Goal: Information Seeking & Learning: Learn about a topic

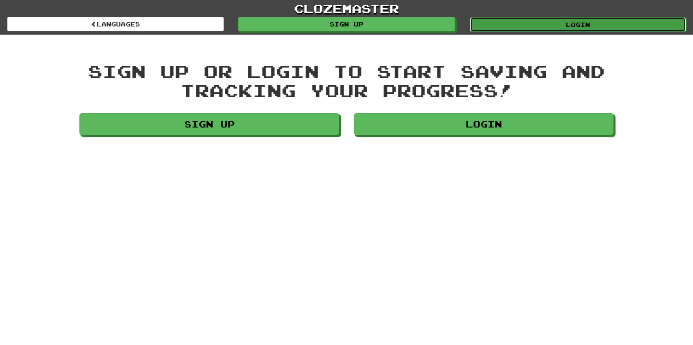
click at [562, 29] on link "Login" at bounding box center [578, 24] width 217 height 14
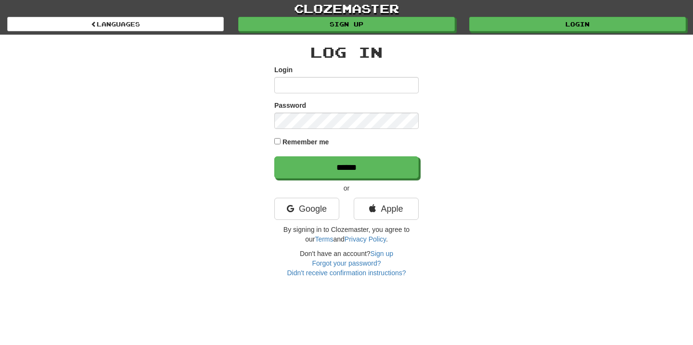
type input "**********"
click at [322, 156] on form "**********" at bounding box center [346, 122] width 144 height 114
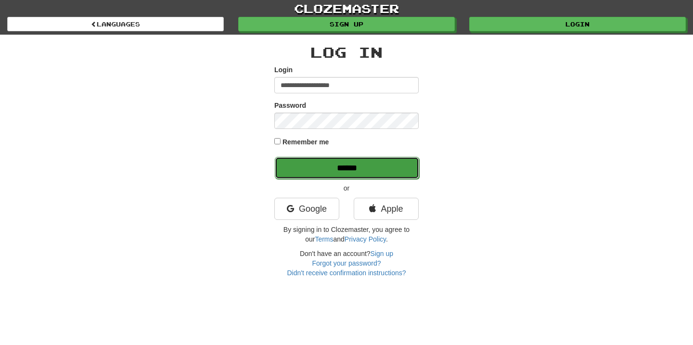
click at [318, 166] on input "******" at bounding box center [347, 168] width 144 height 22
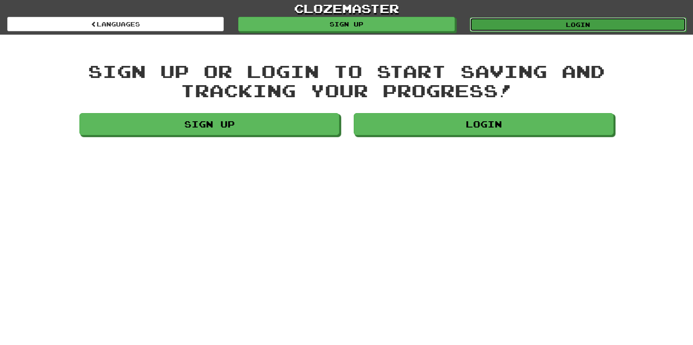
click at [569, 18] on link "Login" at bounding box center [578, 24] width 217 height 14
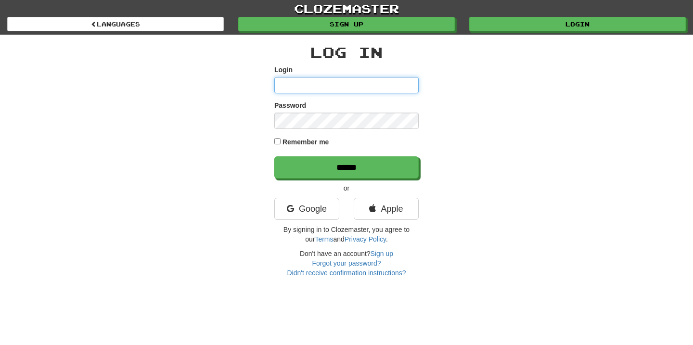
type input "**********"
click at [319, 144] on label "Remember me" at bounding box center [305, 142] width 47 height 10
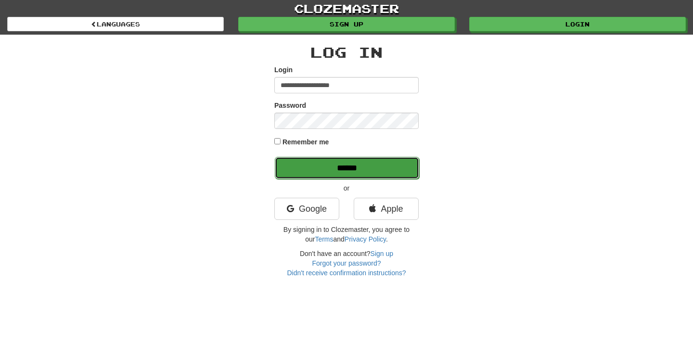
click at [326, 169] on input "******" at bounding box center [347, 168] width 144 height 22
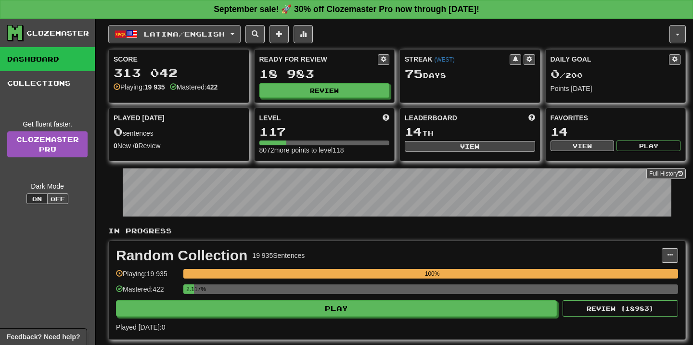
click at [240, 30] on button "Latina / English" at bounding box center [174, 34] width 132 height 18
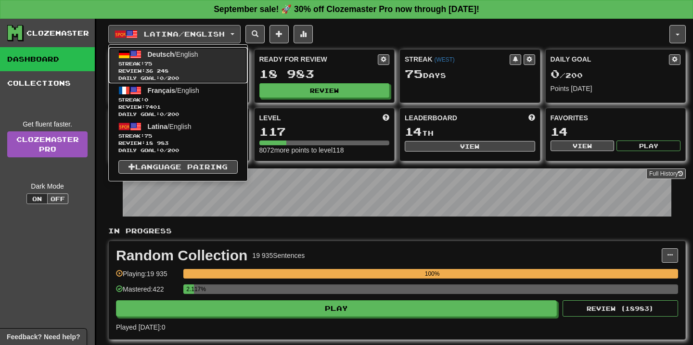
click at [182, 69] on span "Review: 36 248" at bounding box center [177, 70] width 119 height 7
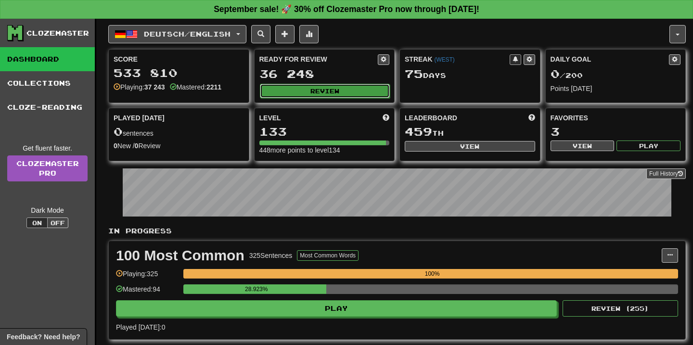
click at [335, 90] on button "Review" at bounding box center [325, 91] width 130 height 14
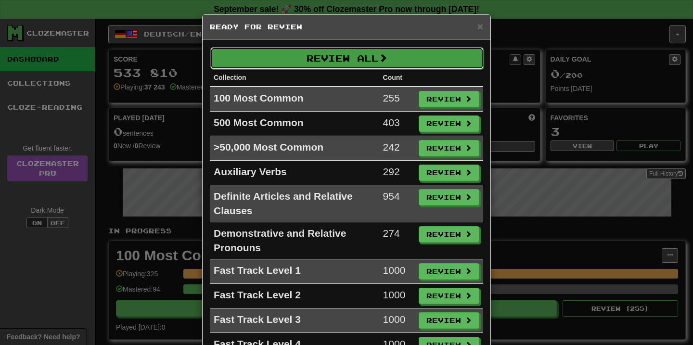
click at [364, 60] on button "Review All" at bounding box center [346, 58] width 273 height 22
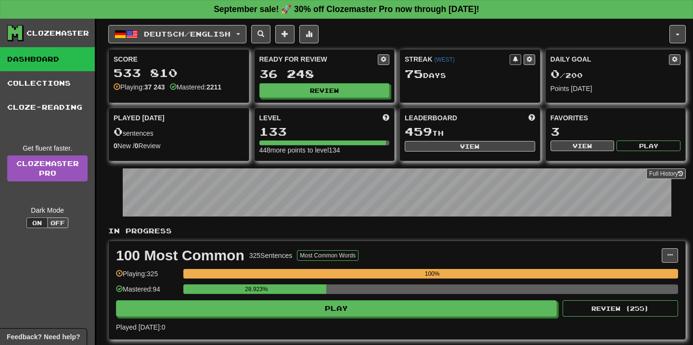
select select "**"
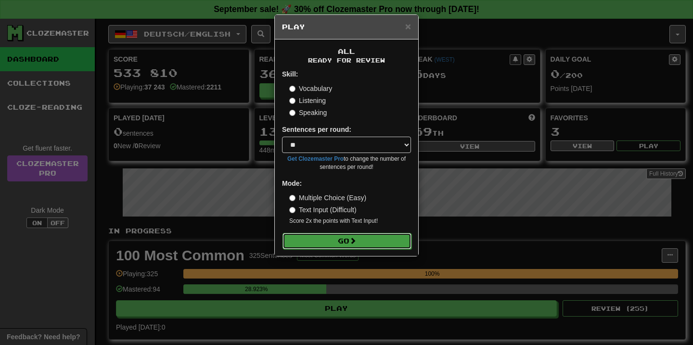
click at [341, 241] on button "Go" at bounding box center [346, 241] width 129 height 16
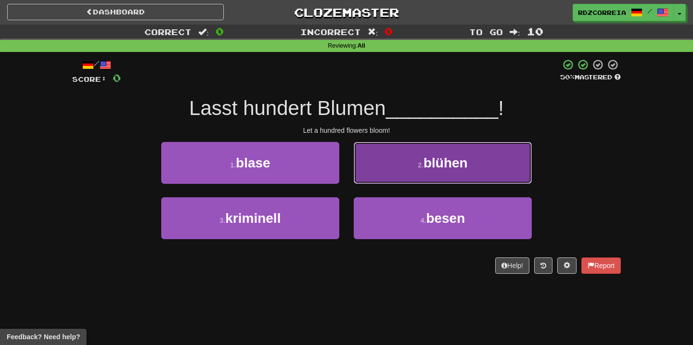
click at [394, 165] on button "2 . blühen" at bounding box center [443, 163] width 178 height 42
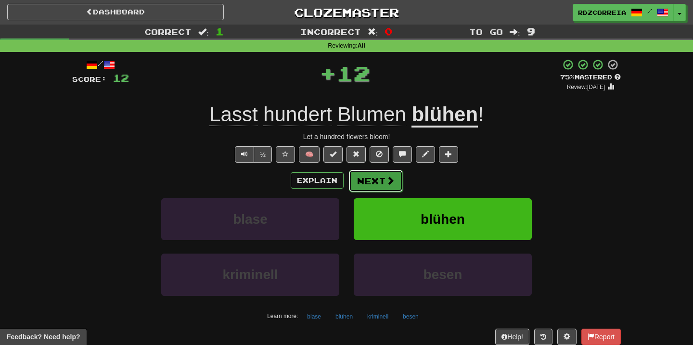
click at [372, 178] on button "Next" at bounding box center [376, 181] width 54 height 22
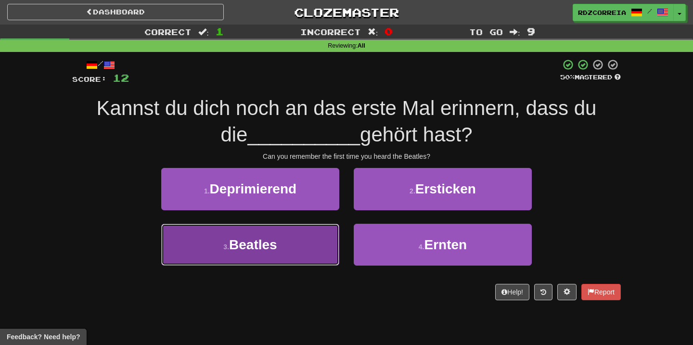
click at [270, 243] on span "Beatles" at bounding box center [253, 244] width 48 height 15
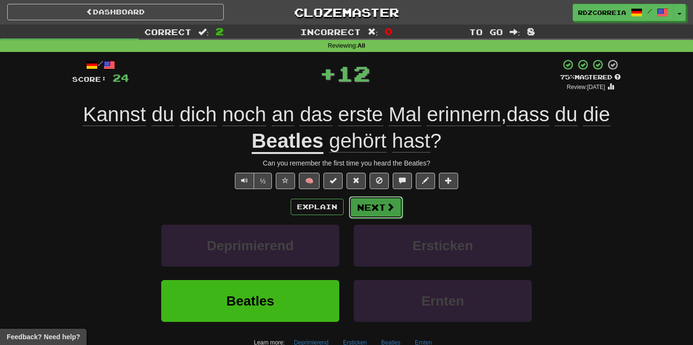
click at [366, 211] on button "Next" at bounding box center [376, 207] width 54 height 22
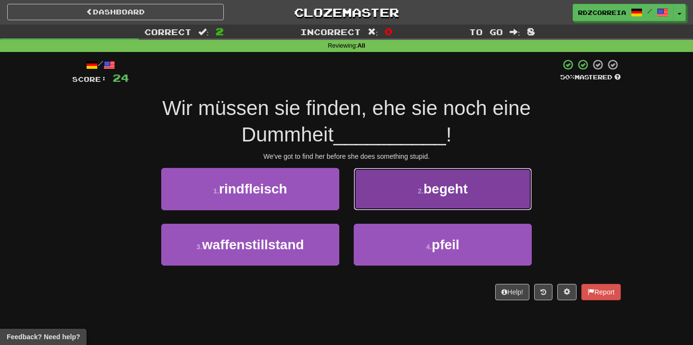
click at [399, 198] on button "2 . begeht" at bounding box center [443, 189] width 178 height 42
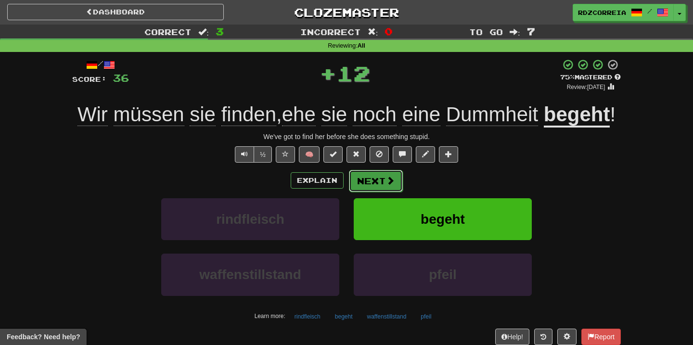
click at [367, 189] on button "Next" at bounding box center [376, 181] width 54 height 22
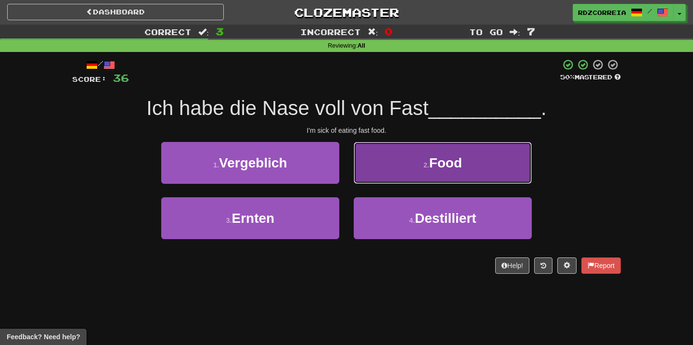
click at [408, 153] on button "2 . Food" at bounding box center [443, 163] width 178 height 42
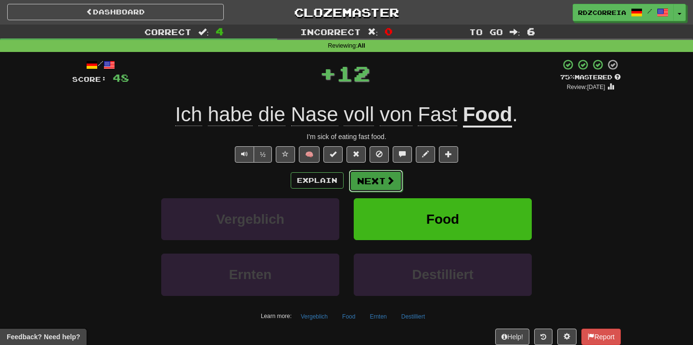
click at [365, 180] on button "Next" at bounding box center [376, 181] width 54 height 22
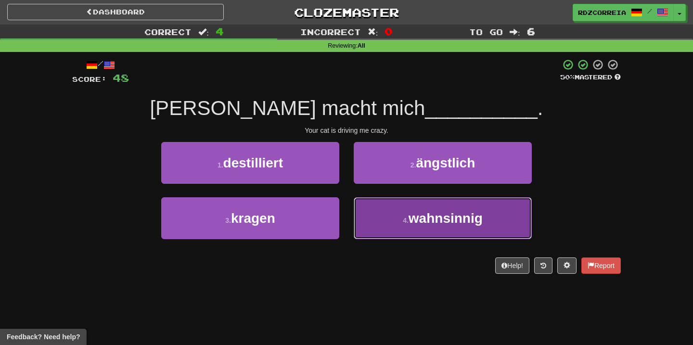
click at [425, 203] on button "4 . wahnsinnig" at bounding box center [443, 218] width 178 height 42
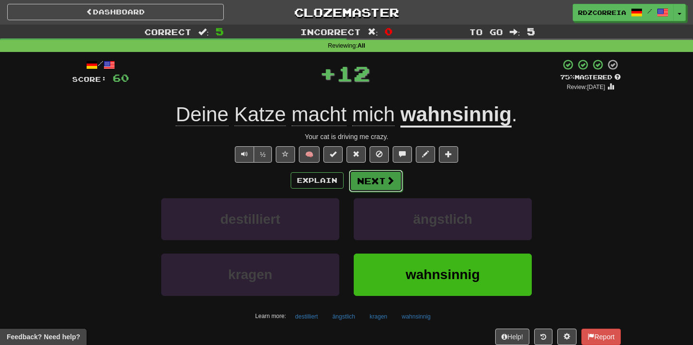
click at [391, 177] on span at bounding box center [390, 180] width 9 height 9
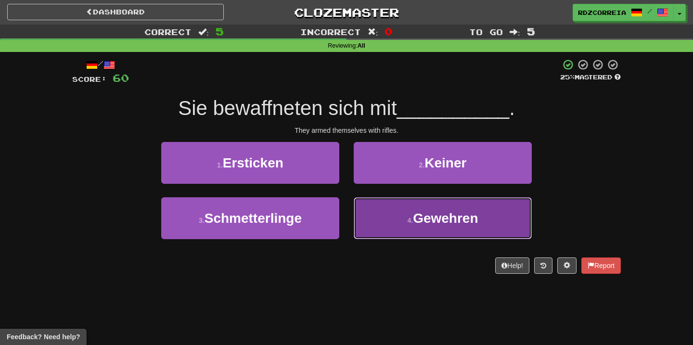
click at [414, 212] on span "Gewehren" at bounding box center [445, 218] width 65 height 15
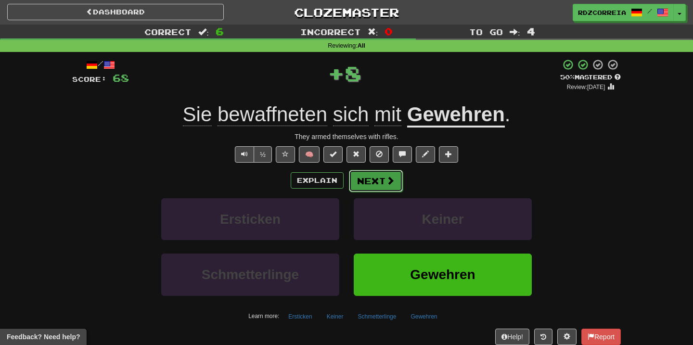
click at [390, 185] on span at bounding box center [390, 180] width 9 height 9
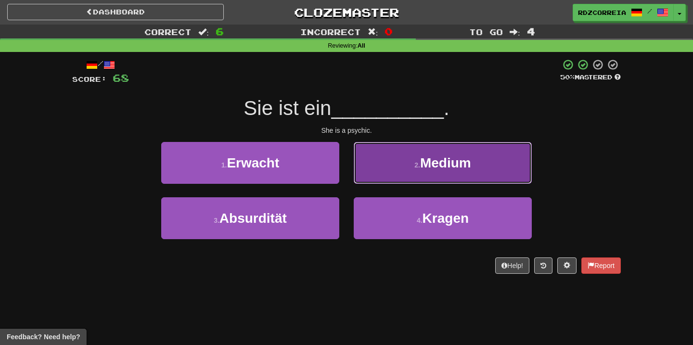
click at [427, 164] on span "Medium" at bounding box center [445, 162] width 51 height 15
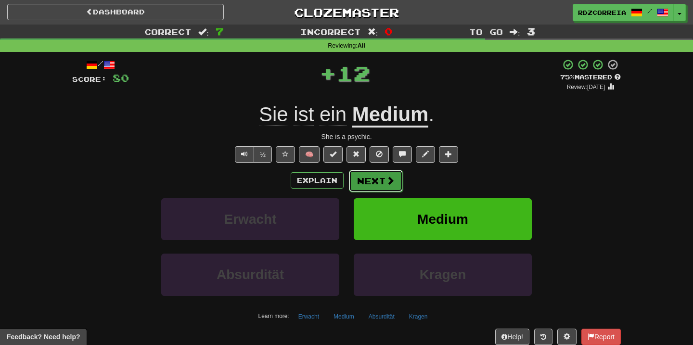
click at [374, 179] on button "Next" at bounding box center [376, 181] width 54 height 22
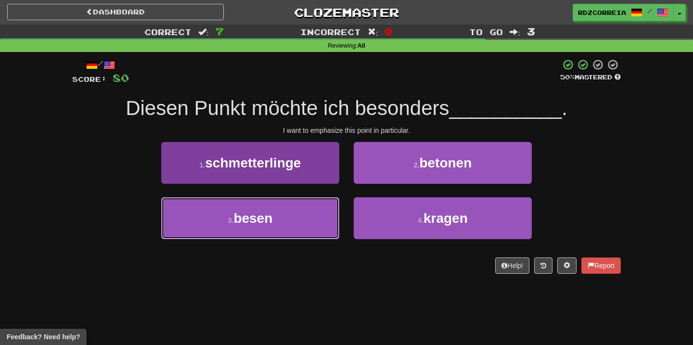
click at [255, 224] on span "besen" at bounding box center [252, 218] width 39 height 15
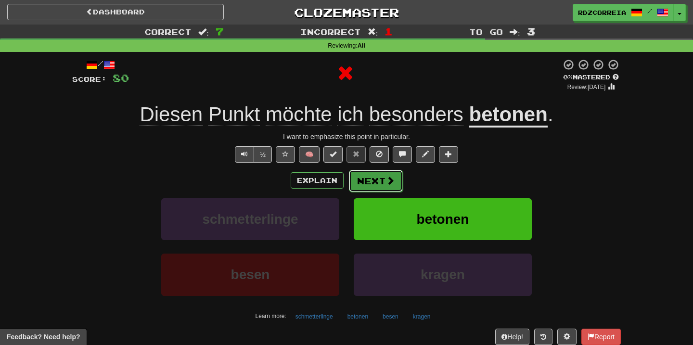
click at [366, 177] on button "Next" at bounding box center [376, 181] width 54 height 22
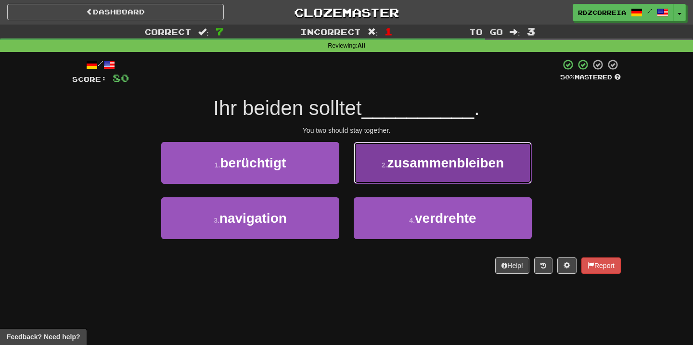
click at [370, 176] on button "2 . zusammenbleiben" at bounding box center [443, 163] width 178 height 42
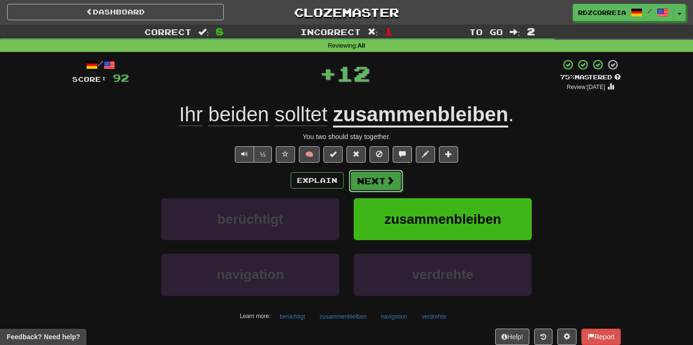
click at [363, 180] on button "Next" at bounding box center [376, 181] width 54 height 22
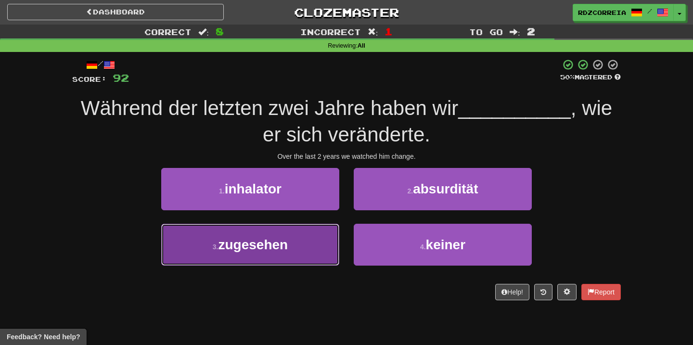
click at [298, 233] on button "3 . zugesehen" at bounding box center [250, 245] width 178 height 42
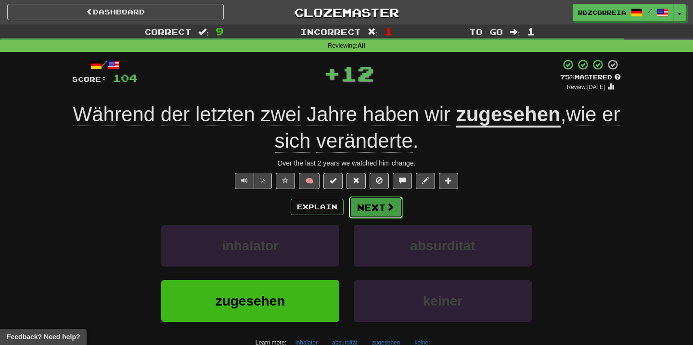
click at [384, 208] on button "Next" at bounding box center [376, 207] width 54 height 22
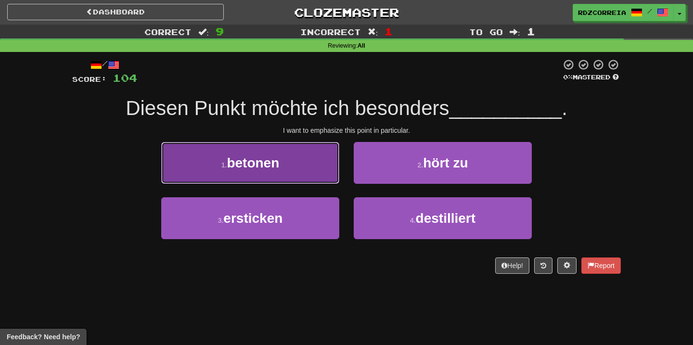
click at [322, 173] on button "1 . betonen" at bounding box center [250, 163] width 178 height 42
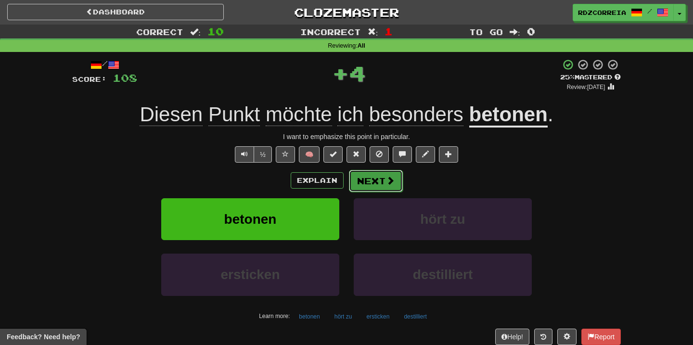
click at [400, 172] on button "Next" at bounding box center [376, 181] width 54 height 22
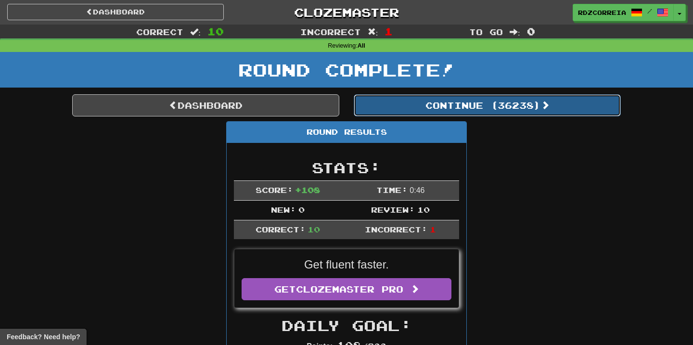
click at [461, 104] on button "Continue ( 36238 )" at bounding box center [487, 105] width 267 height 22
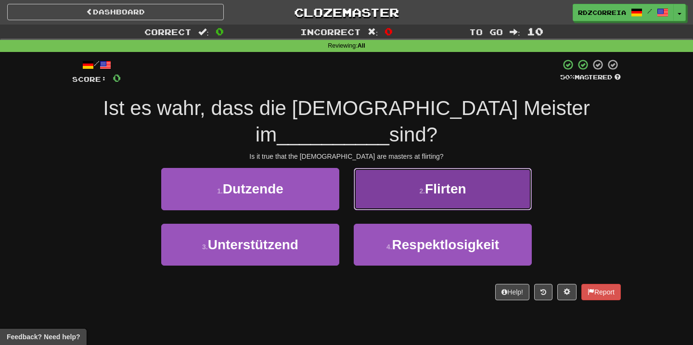
click at [450, 170] on button "2 . Flirten" at bounding box center [443, 189] width 178 height 42
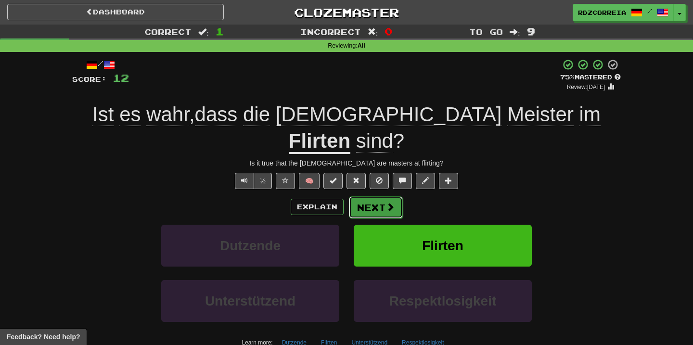
click at [383, 196] on button "Next" at bounding box center [376, 207] width 54 height 22
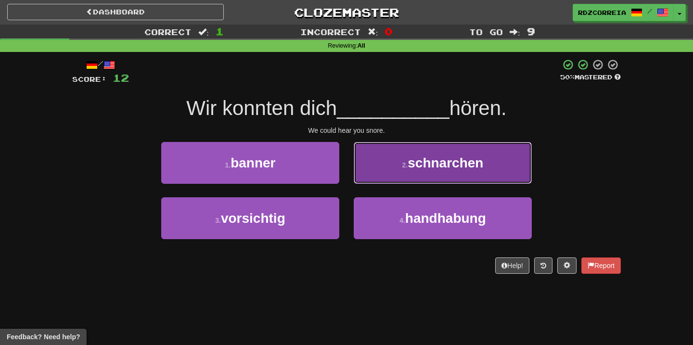
click at [419, 162] on span "schnarchen" at bounding box center [446, 162] width 76 height 15
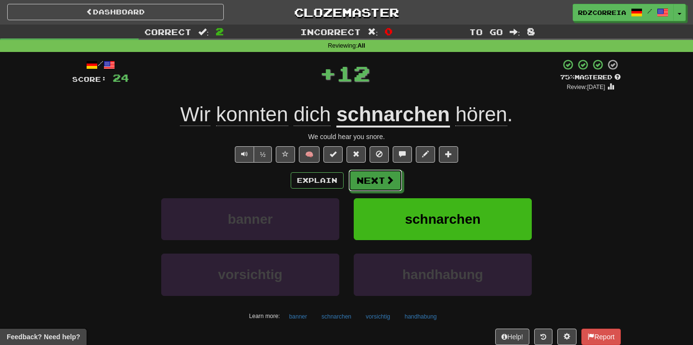
click at [375, 176] on button "Next" at bounding box center [375, 180] width 54 height 22
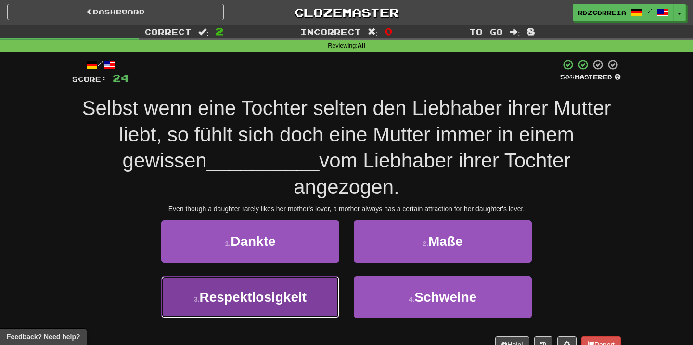
click at [316, 308] on button "3 . Respektlosigkeit" at bounding box center [250, 297] width 178 height 42
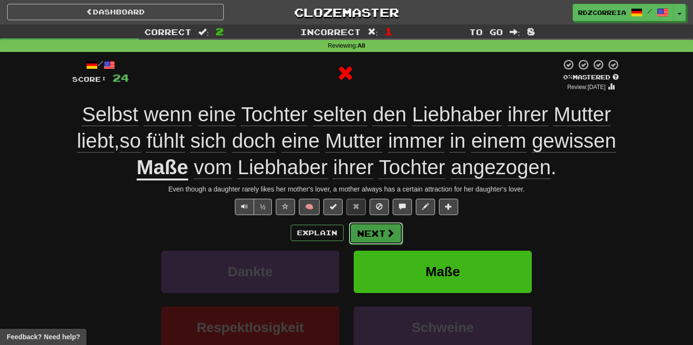
click at [384, 230] on button "Next" at bounding box center [376, 233] width 54 height 22
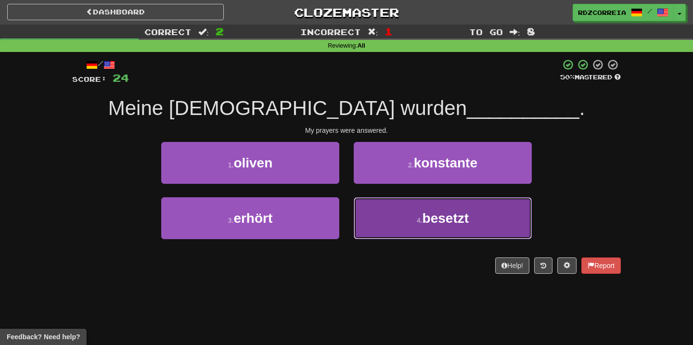
click at [397, 216] on button "4 . besetzt" at bounding box center [443, 218] width 178 height 42
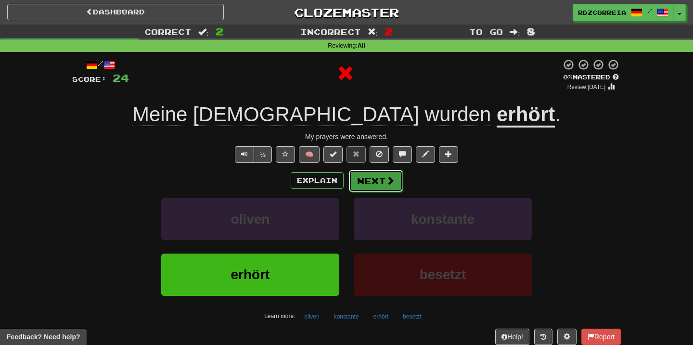
click at [366, 183] on button "Next" at bounding box center [376, 181] width 54 height 22
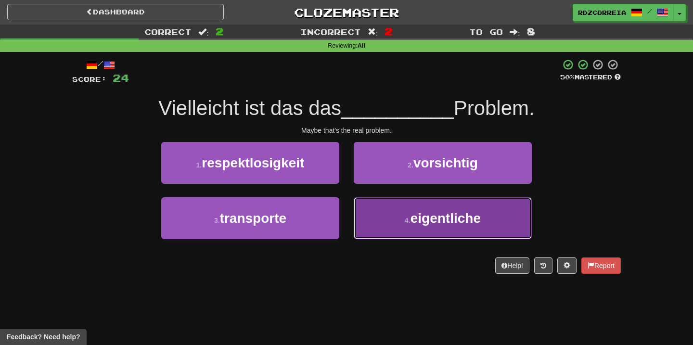
click at [409, 214] on button "4 . eigentliche" at bounding box center [443, 218] width 178 height 42
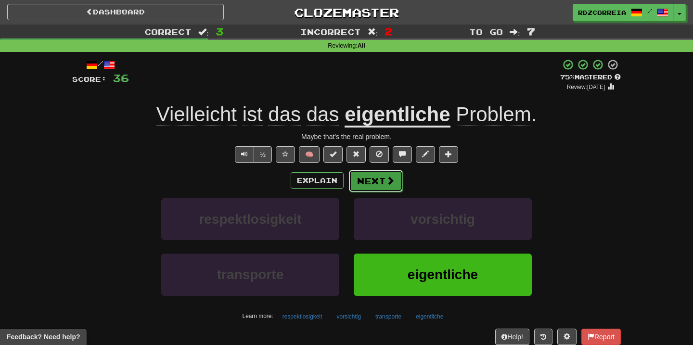
click at [384, 186] on button "Next" at bounding box center [376, 181] width 54 height 22
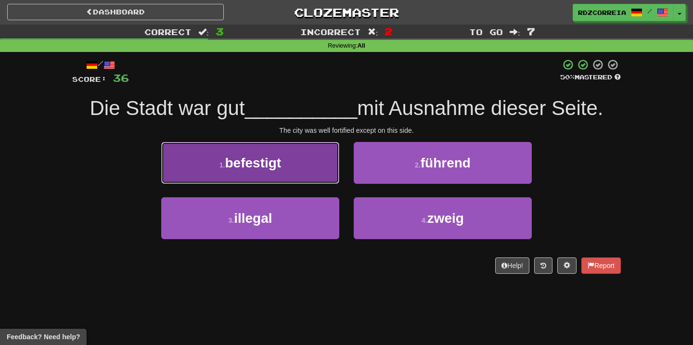
click at [300, 155] on button "1 . befestigt" at bounding box center [250, 163] width 178 height 42
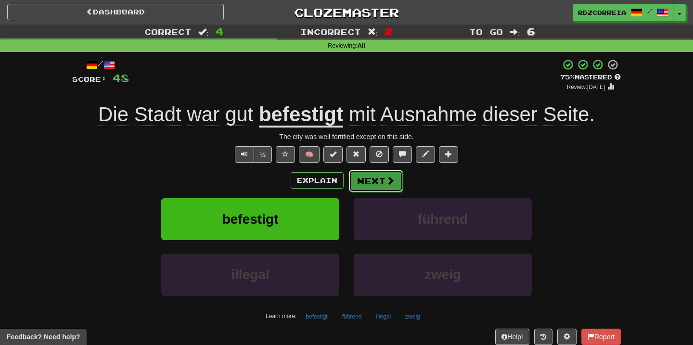
click at [368, 179] on button "Next" at bounding box center [376, 181] width 54 height 22
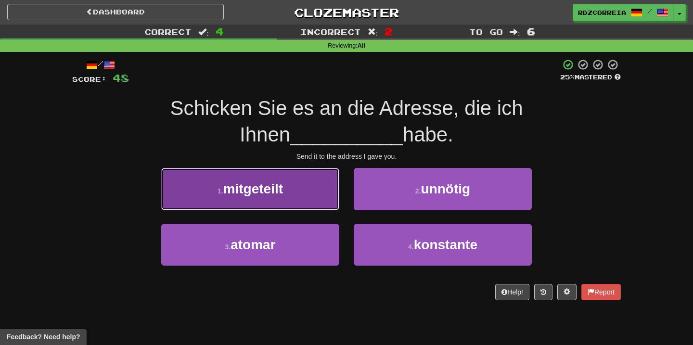
click at [319, 187] on button "1 . mitgeteilt" at bounding box center [250, 189] width 178 height 42
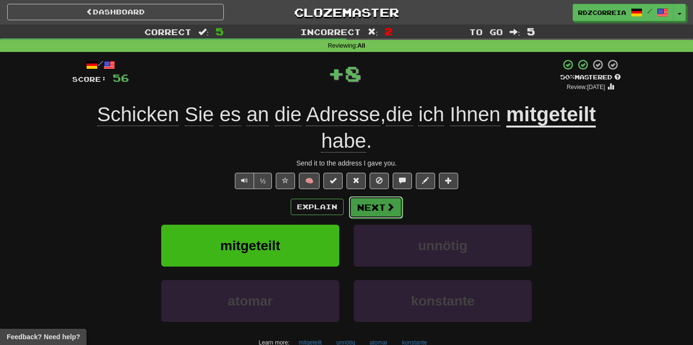
click at [393, 207] on span at bounding box center [390, 207] width 9 height 9
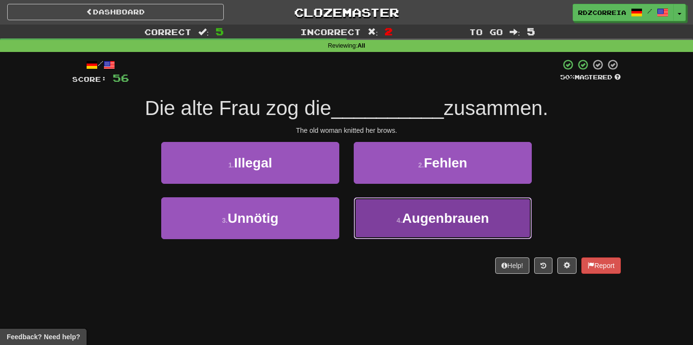
click at [435, 232] on button "4 . Augenbrauen" at bounding box center [443, 218] width 178 height 42
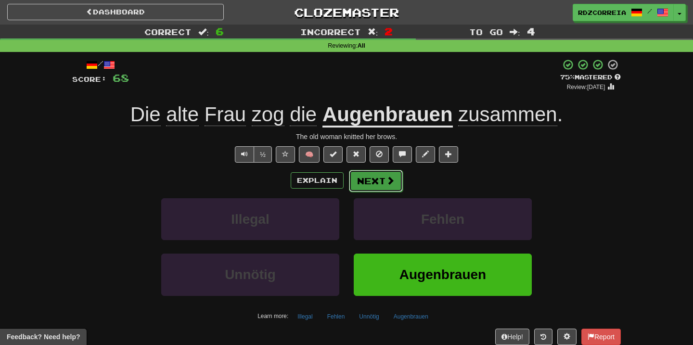
click at [374, 174] on button "Next" at bounding box center [376, 181] width 54 height 22
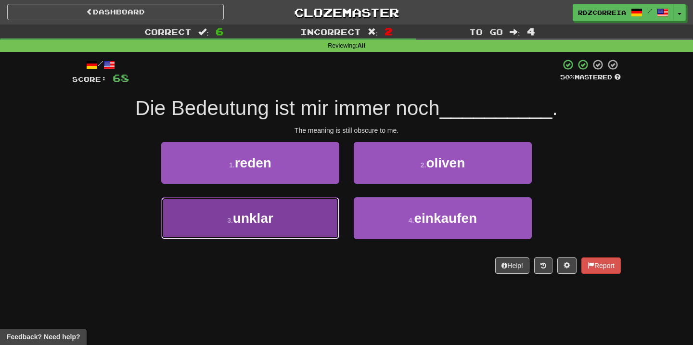
click at [304, 208] on button "3 . unklar" at bounding box center [250, 218] width 178 height 42
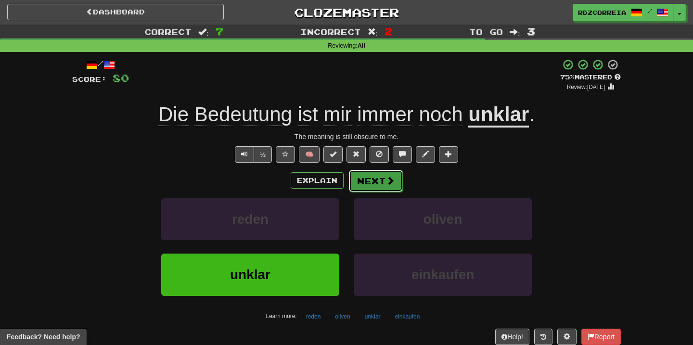
click at [370, 179] on button "Next" at bounding box center [376, 181] width 54 height 22
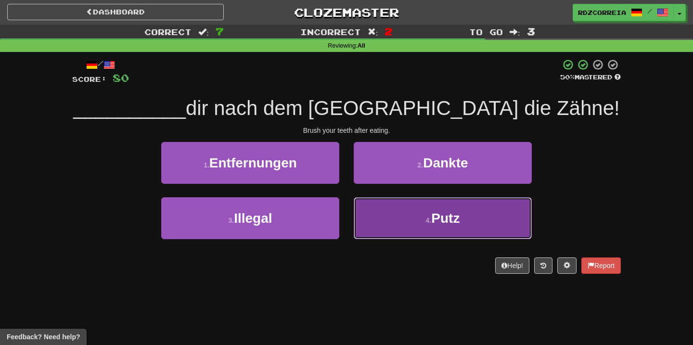
click at [458, 218] on span "Putz" at bounding box center [445, 218] width 28 height 15
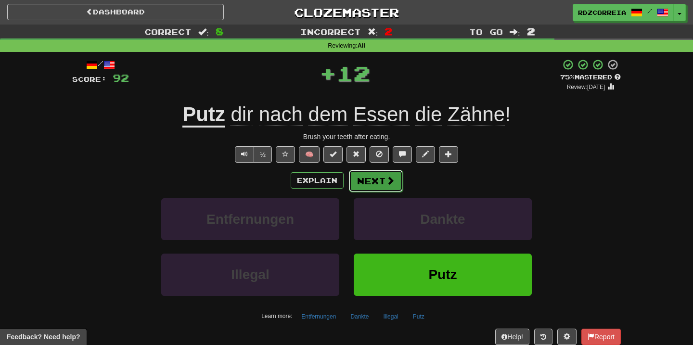
click at [384, 184] on button "Next" at bounding box center [376, 181] width 54 height 22
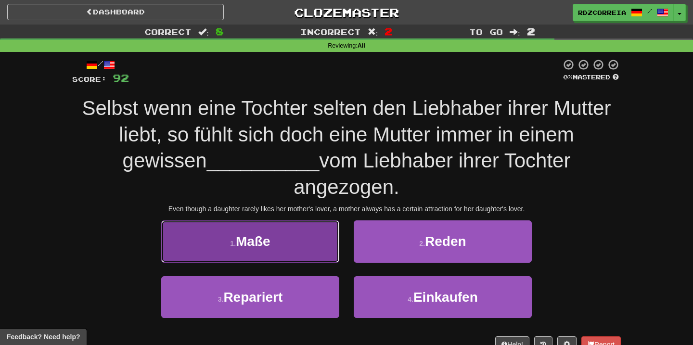
click at [289, 242] on button "1 . Maße" at bounding box center [250, 241] width 178 height 42
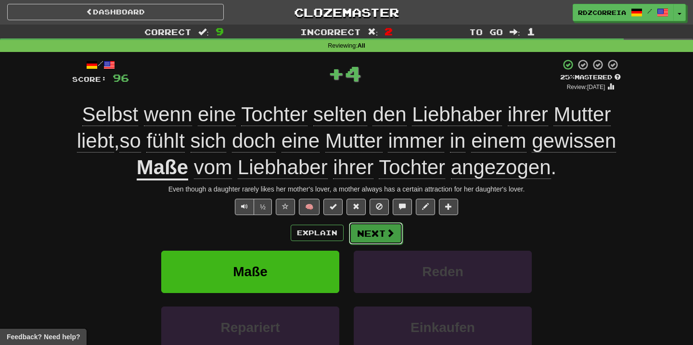
click at [368, 229] on button "Next" at bounding box center [376, 233] width 54 height 22
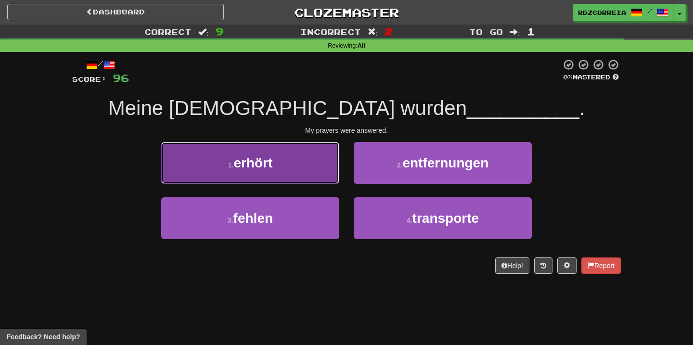
click at [260, 170] on button "1 . erhört" at bounding box center [250, 163] width 178 height 42
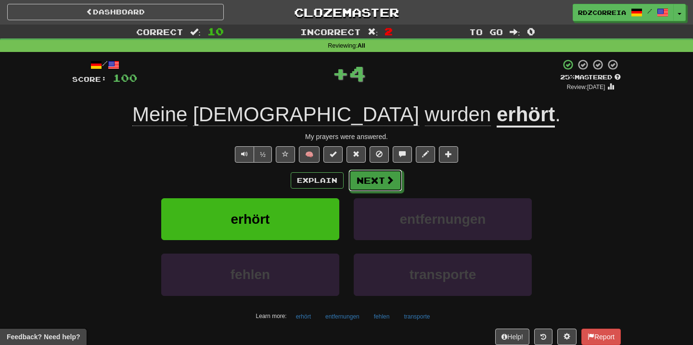
click at [383, 179] on button "Next" at bounding box center [375, 180] width 54 height 22
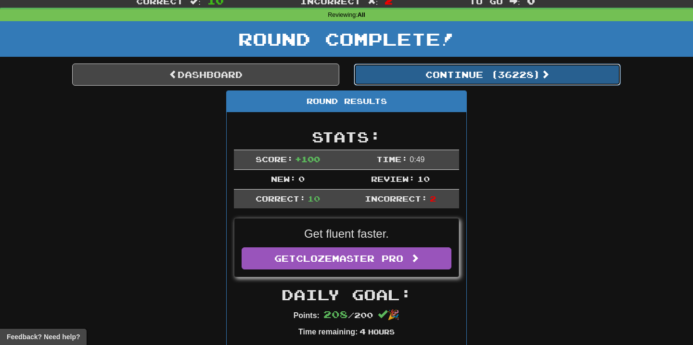
click at [475, 75] on button "Continue ( 36228 )" at bounding box center [487, 75] width 267 height 22
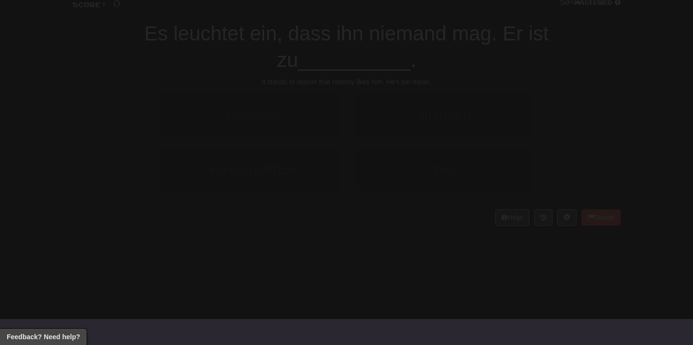
scroll to position [31, 0]
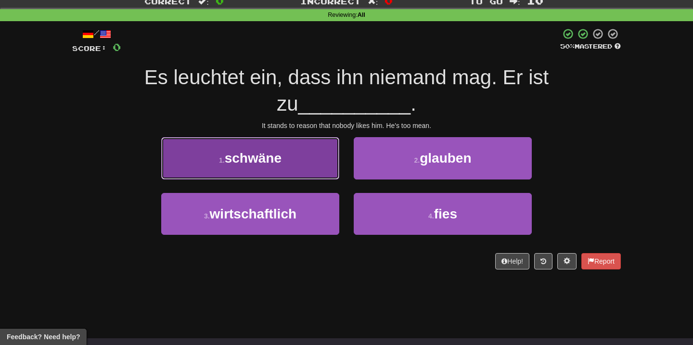
click at [281, 151] on span "schwäne" at bounding box center [253, 158] width 57 height 15
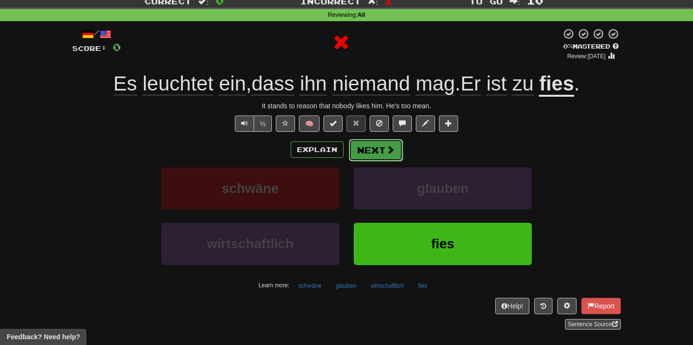
click at [365, 146] on button "Next" at bounding box center [376, 150] width 54 height 22
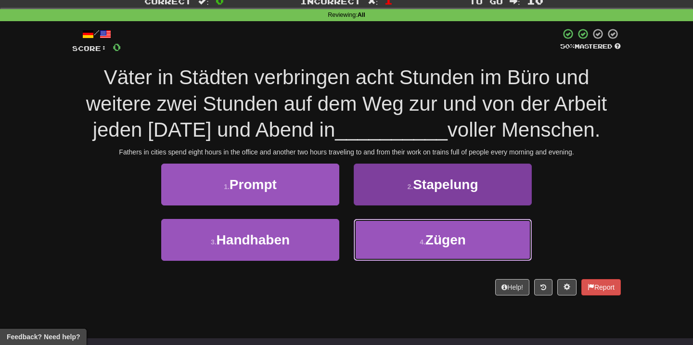
click at [387, 235] on button "4 . Zügen" at bounding box center [443, 240] width 178 height 42
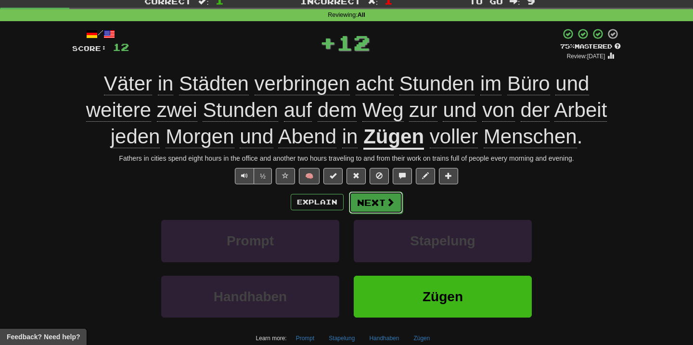
click at [354, 198] on button "Next" at bounding box center [376, 203] width 54 height 22
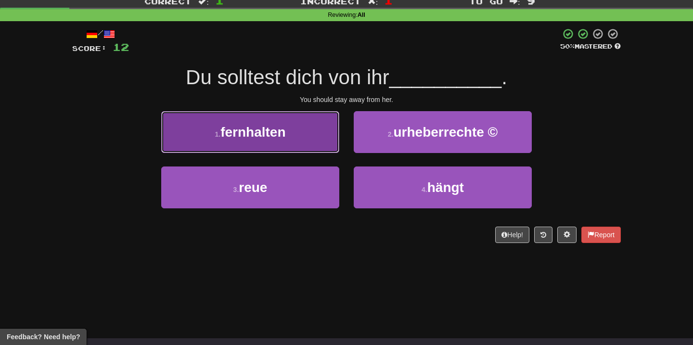
click at [309, 137] on button "1 . fernhalten" at bounding box center [250, 132] width 178 height 42
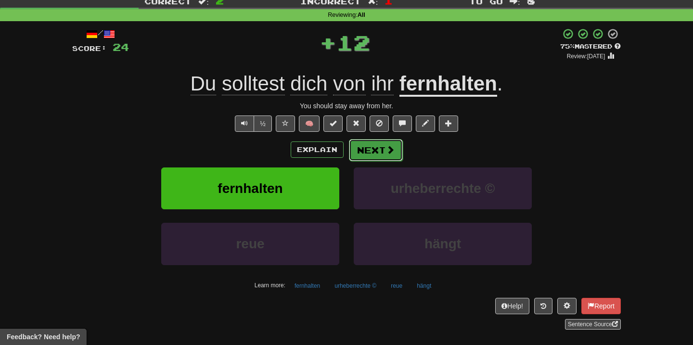
click at [392, 148] on span at bounding box center [390, 149] width 9 height 9
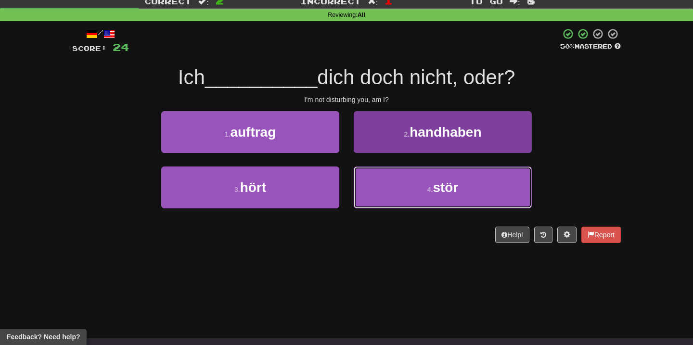
click at [434, 173] on button "4 . stör" at bounding box center [443, 187] width 178 height 42
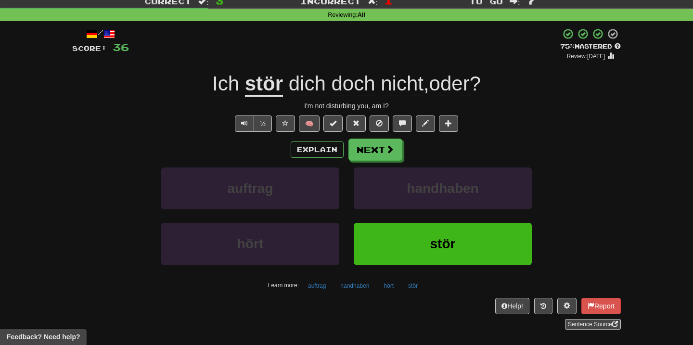
click at [263, 96] on u "stör" at bounding box center [264, 84] width 38 height 25
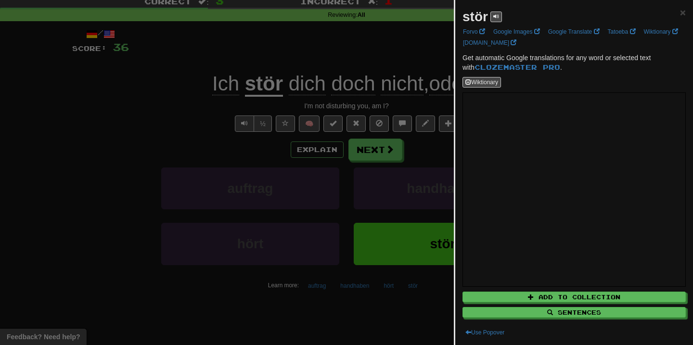
click at [382, 160] on div at bounding box center [346, 172] width 693 height 345
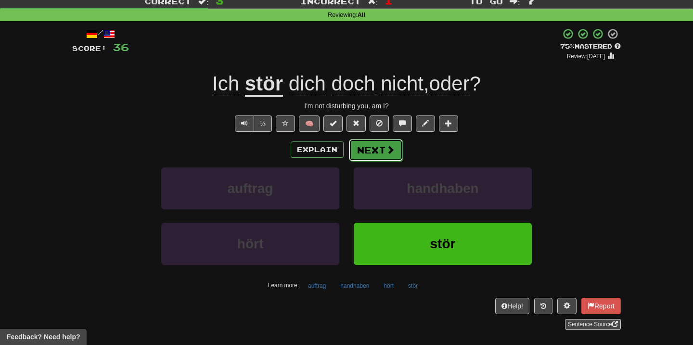
click at [366, 145] on button "Next" at bounding box center [376, 150] width 54 height 22
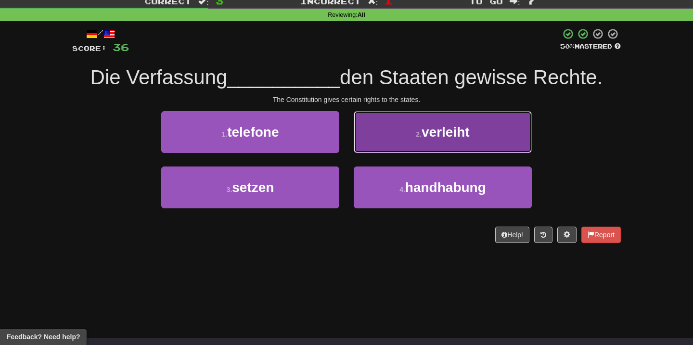
click at [428, 128] on span "verleiht" at bounding box center [446, 132] width 48 height 15
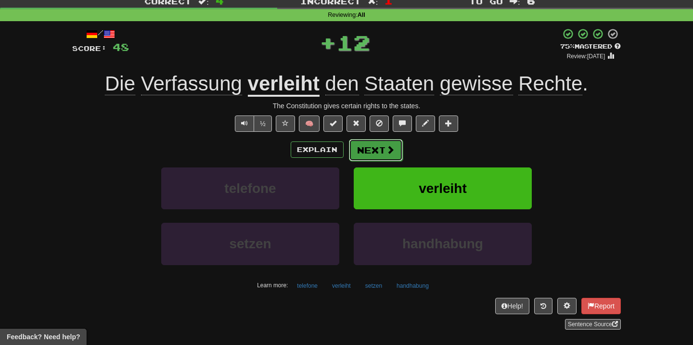
click at [377, 152] on button "Next" at bounding box center [376, 150] width 54 height 22
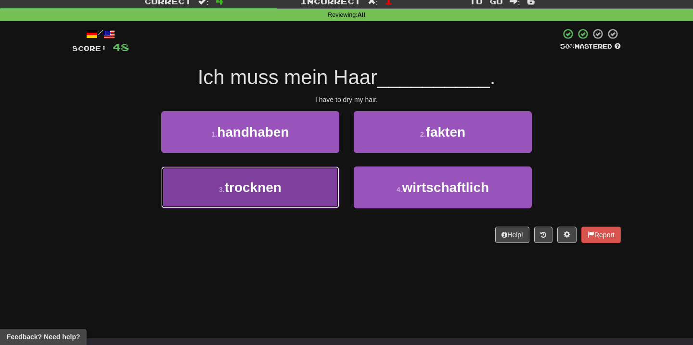
click at [306, 197] on button "3 . trocknen" at bounding box center [250, 187] width 178 height 42
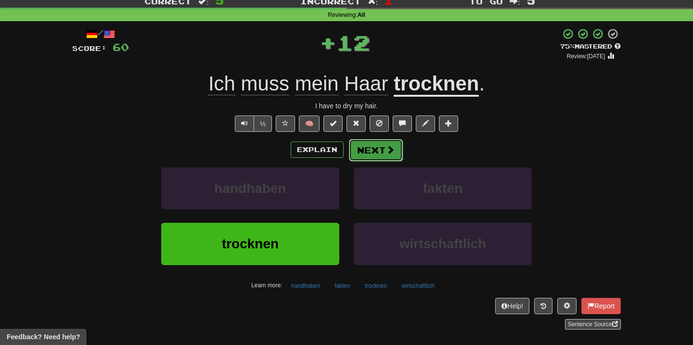
click at [368, 153] on button "Next" at bounding box center [376, 150] width 54 height 22
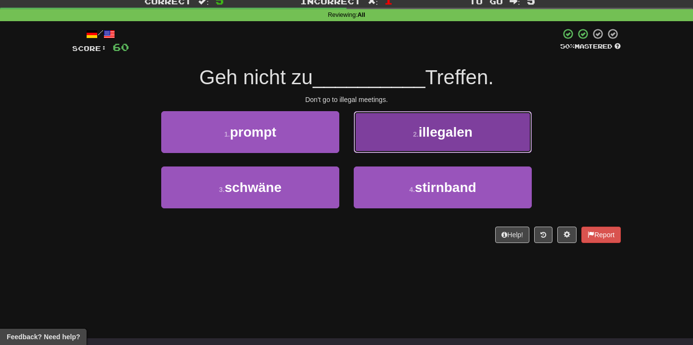
click at [386, 142] on button "2 . illegalen" at bounding box center [443, 132] width 178 height 42
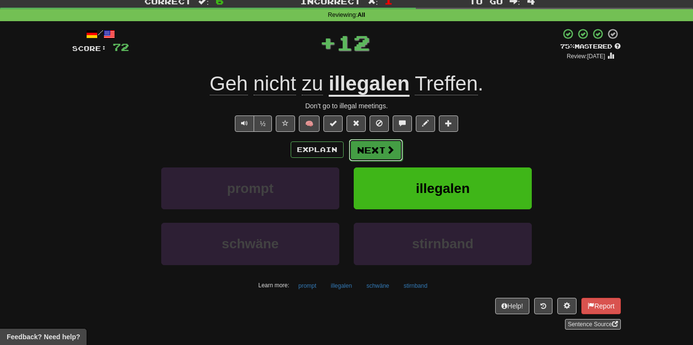
click at [360, 159] on button "Next" at bounding box center [376, 150] width 54 height 22
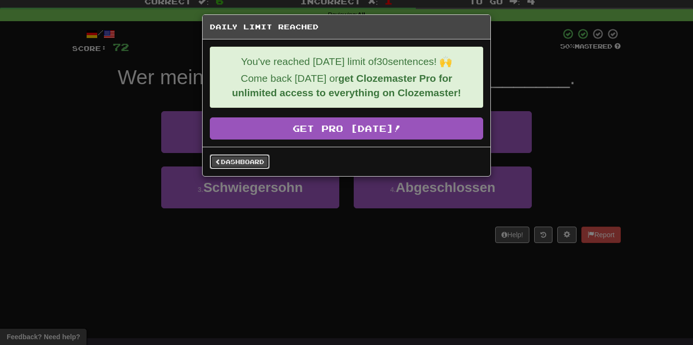
click at [255, 169] on link "Dashboard" at bounding box center [240, 161] width 60 height 14
